Goal: Information Seeking & Learning: Find specific fact

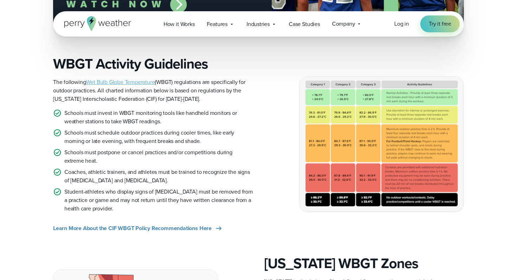
scroll to position [450, 0]
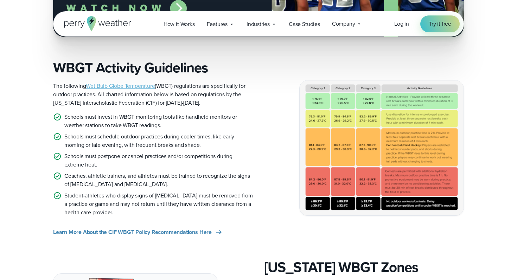
click at [336, 139] on img at bounding box center [382, 148] width 164 height 135
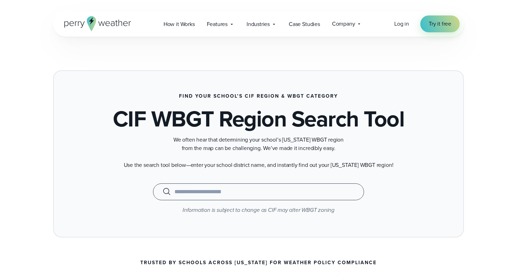
click at [214, 193] on input "text" at bounding box center [258, 192] width 193 height 8
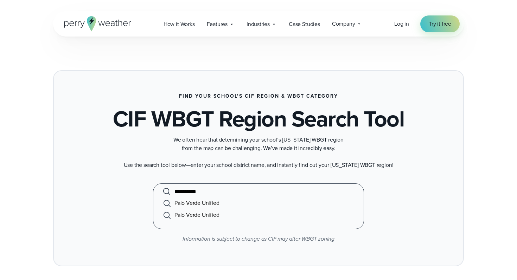
click at [216, 203] on li "Palo Verde Unified" at bounding box center [258, 203] width 193 height 12
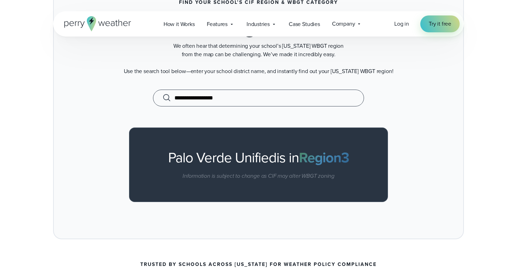
scroll to position [103, 0]
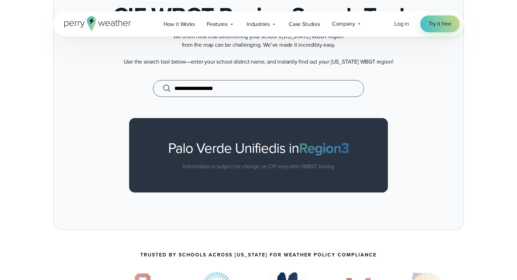
type input "**********"
